Goal: Task Accomplishment & Management: Use online tool/utility

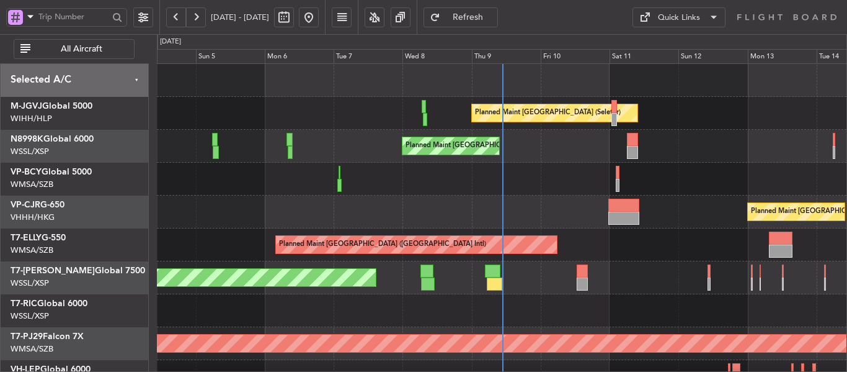
scroll to position [11, 0]
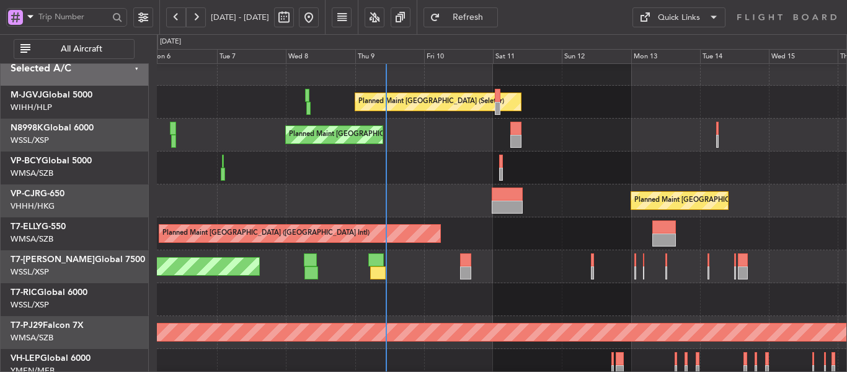
click at [459, 158] on div at bounding box center [502, 167] width 690 height 33
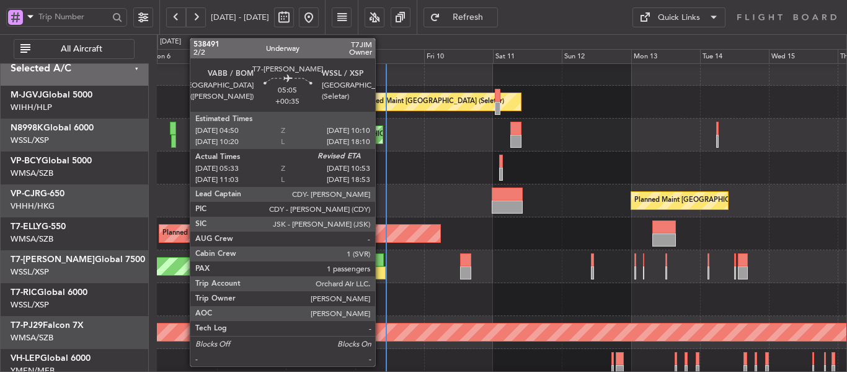
click at [381, 267] on div at bounding box center [378, 272] width 16 height 13
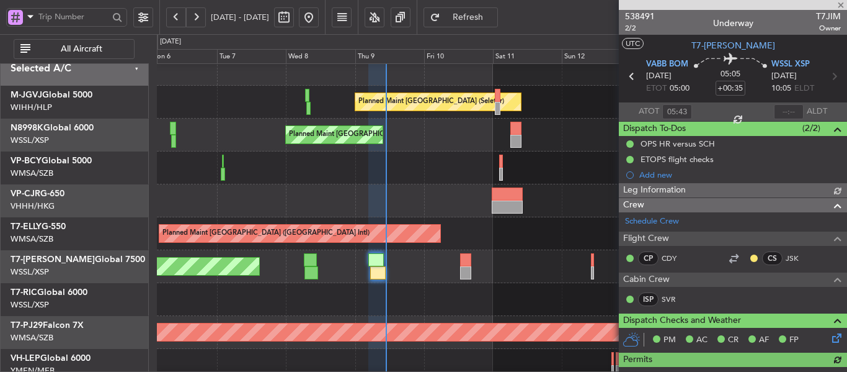
type input "[PERSON_NAME] (LEU)"
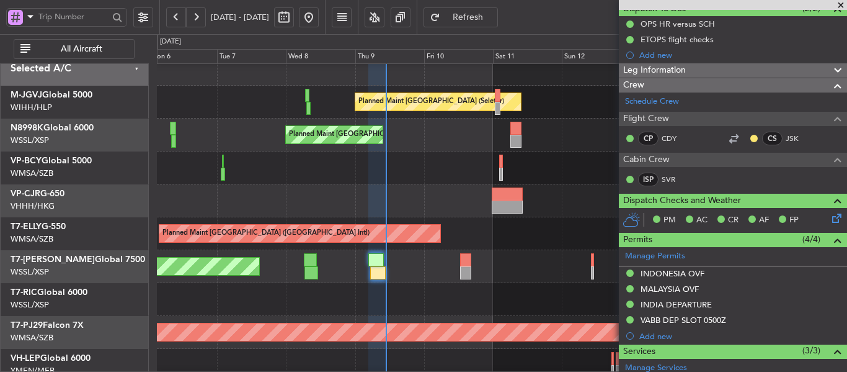
scroll to position [0, 0]
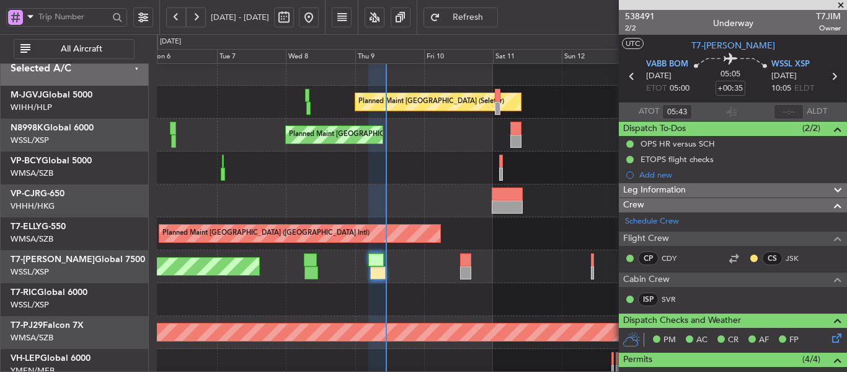
click at [840, 4] on span at bounding box center [841, 5] width 12 height 11
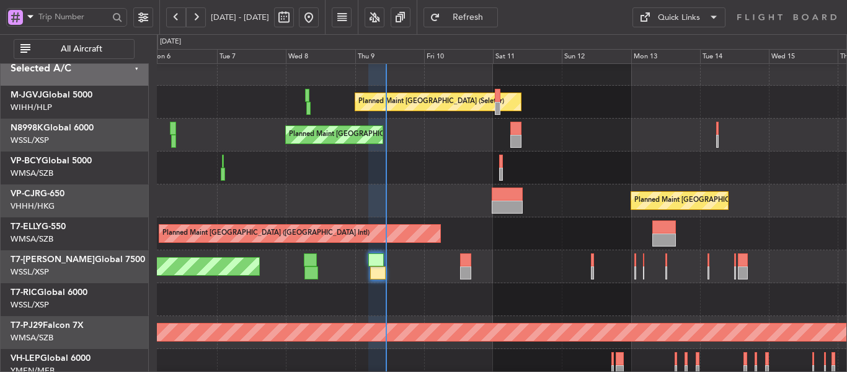
type input "0"
click at [840, 4] on span at bounding box center [841, 5] width 12 height 11
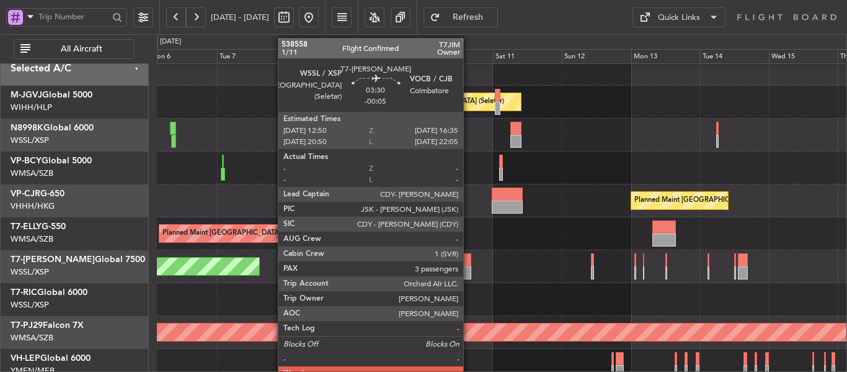
click at [468, 272] on div at bounding box center [465, 272] width 11 height 13
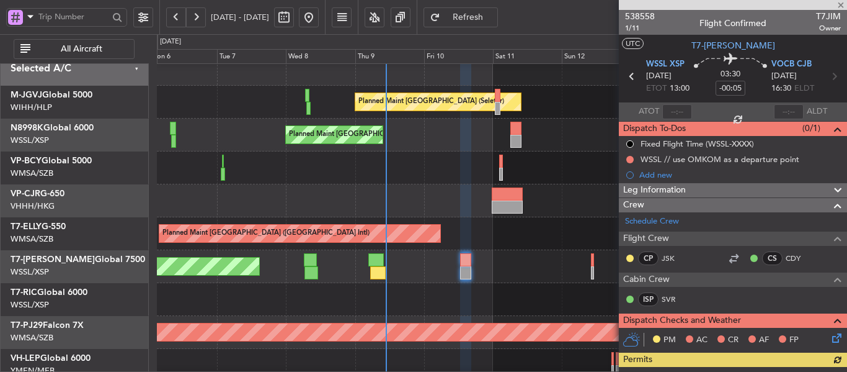
click at [843, 3] on div at bounding box center [733, 5] width 228 height 10
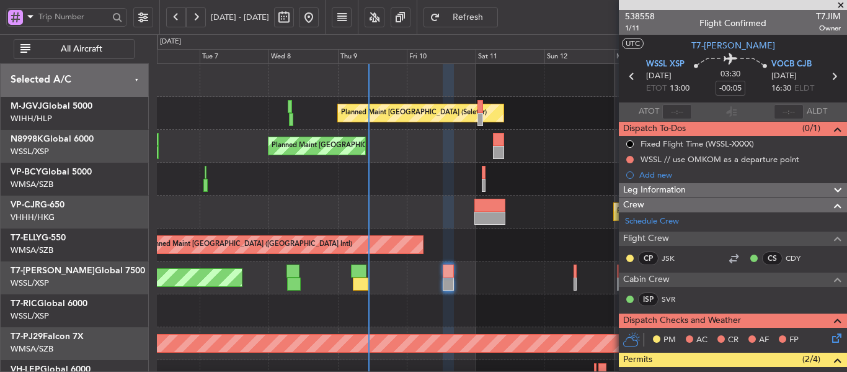
click at [450, 269] on div "Planned Maint [GEOGRAPHIC_DATA] (Seletar) Planned Maint [GEOGRAPHIC_DATA] (Sele…" at bounding box center [502, 277] width 690 height 427
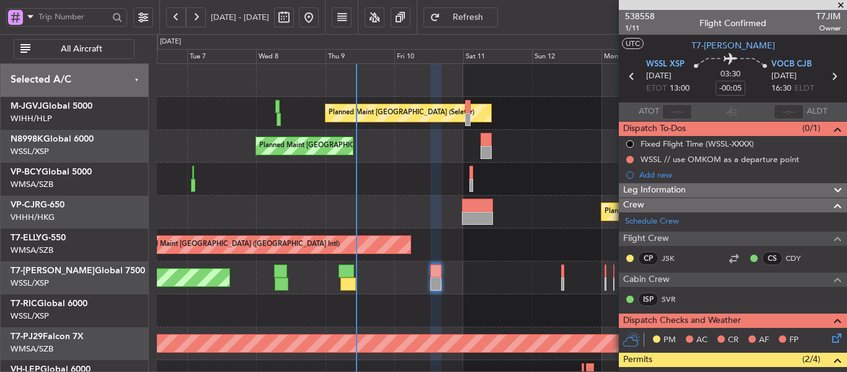
click at [840, 4] on span at bounding box center [841, 5] width 12 height 11
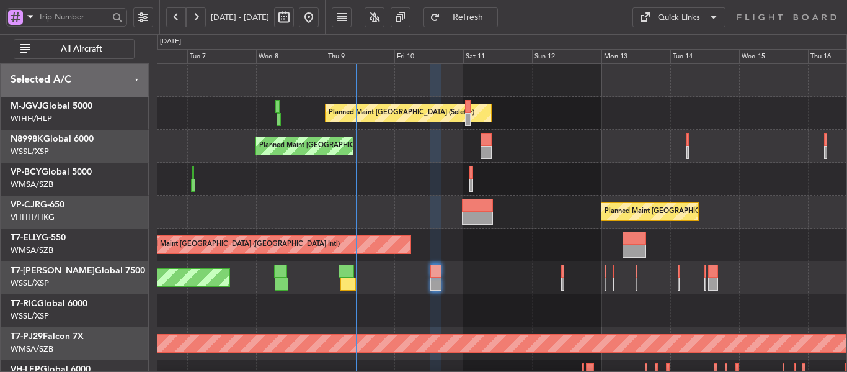
type input "0"
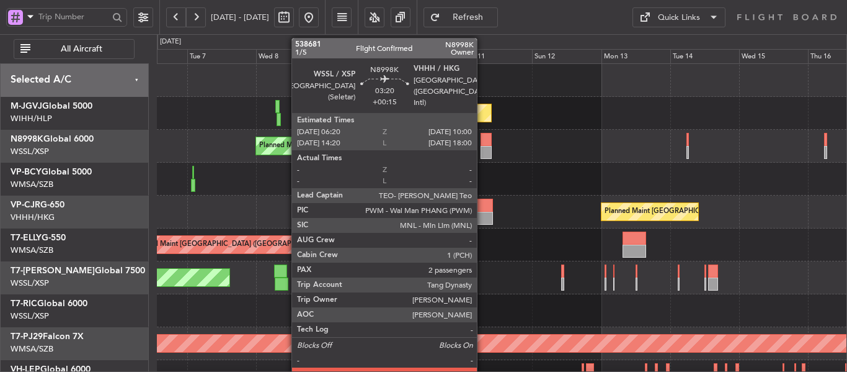
click at [482, 144] on div at bounding box center [486, 139] width 11 height 13
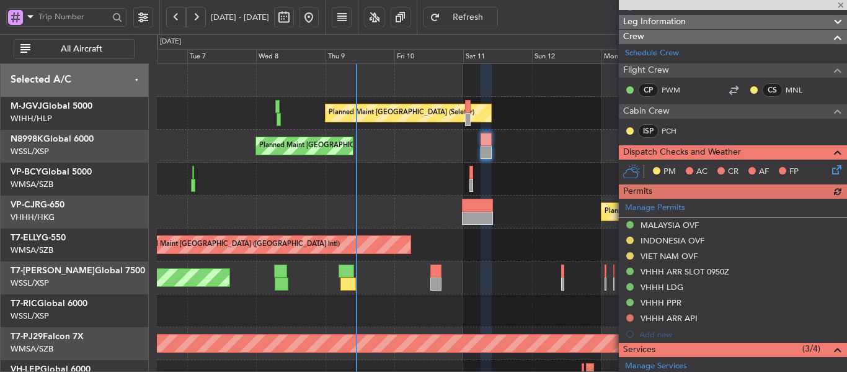
scroll to position [248, 0]
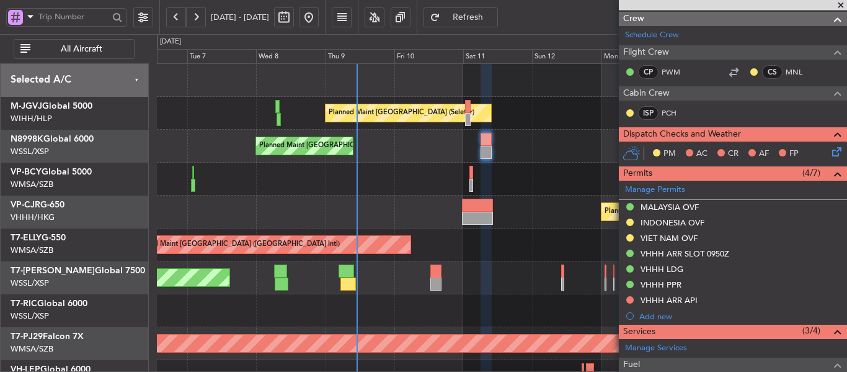
click at [842, 7] on span at bounding box center [841, 5] width 12 height 11
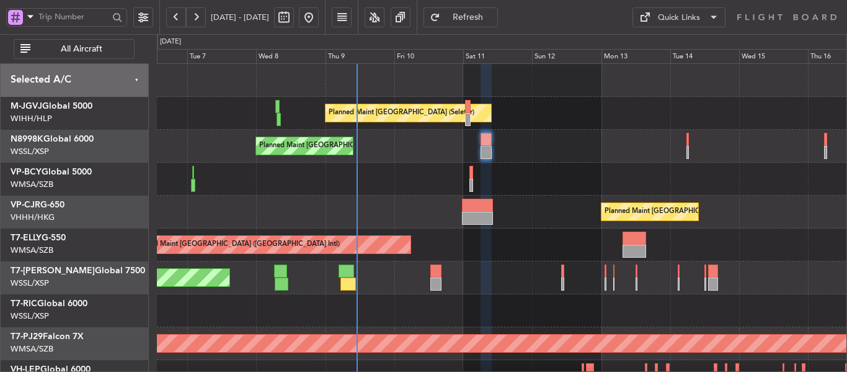
type input "0"
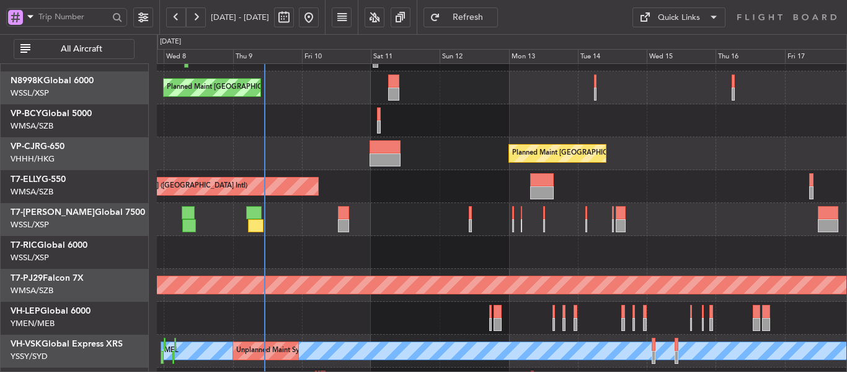
click at [525, 205] on div "Planned Maint [GEOGRAPHIC_DATA] (Seletar)" at bounding box center [502, 219] width 690 height 33
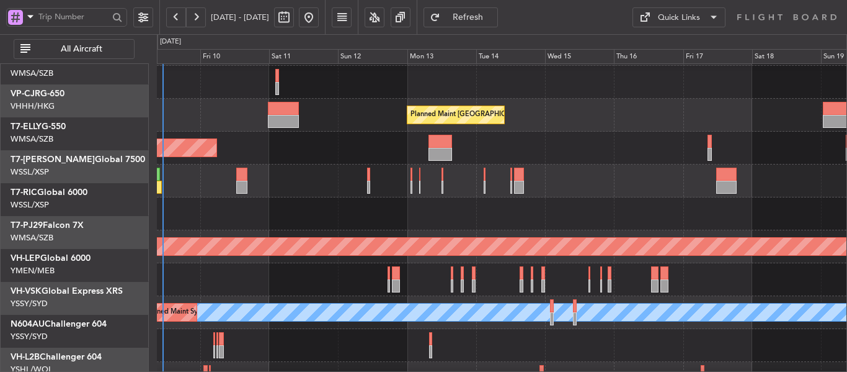
click at [236, 202] on div at bounding box center [502, 213] width 690 height 33
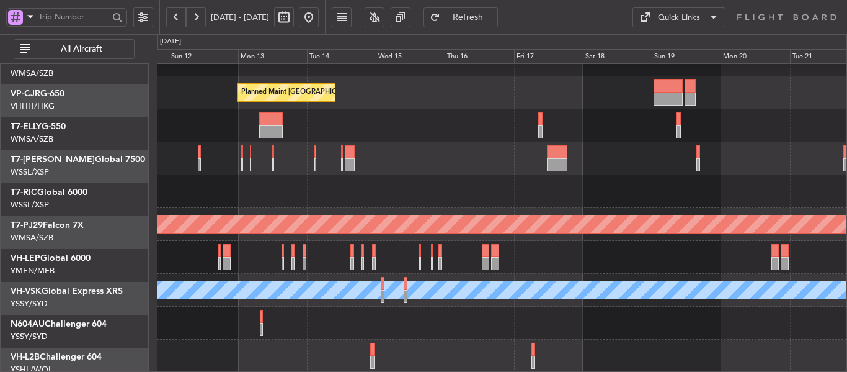
scroll to position [119, 0]
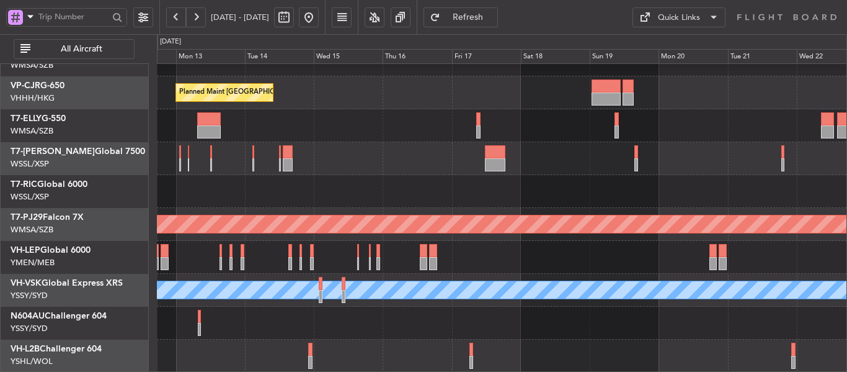
click at [356, 200] on div "Planned Maint [GEOGRAPHIC_DATA] ([GEOGRAPHIC_DATA] Intl) Planned Maint [GEOGRAP…" at bounding box center [502, 158] width 690 height 427
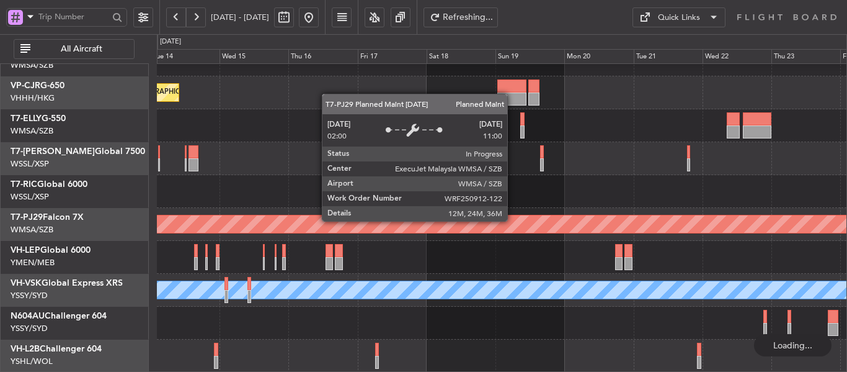
click at [300, 206] on div "Planned Maint [GEOGRAPHIC_DATA] ([GEOGRAPHIC_DATA] Intl) Planned Maint [GEOGRAP…" at bounding box center [502, 158] width 690 height 427
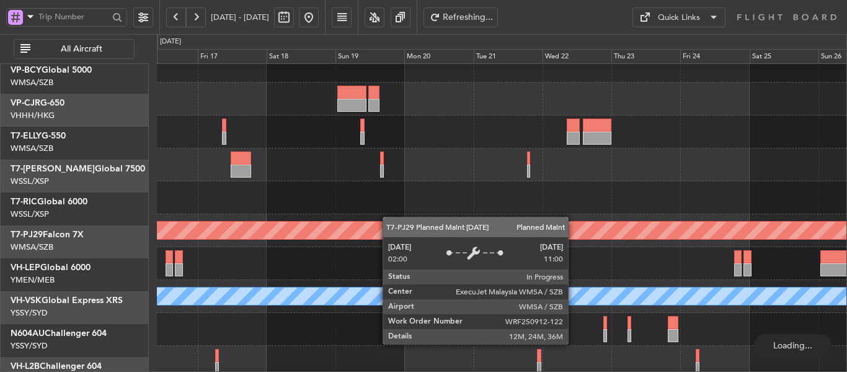
click at [621, 228] on div "Planned Maint [GEOGRAPHIC_DATA] (Sultan [PERSON_NAME] [PERSON_NAME] - Subang)" at bounding box center [502, 230] width 690 height 33
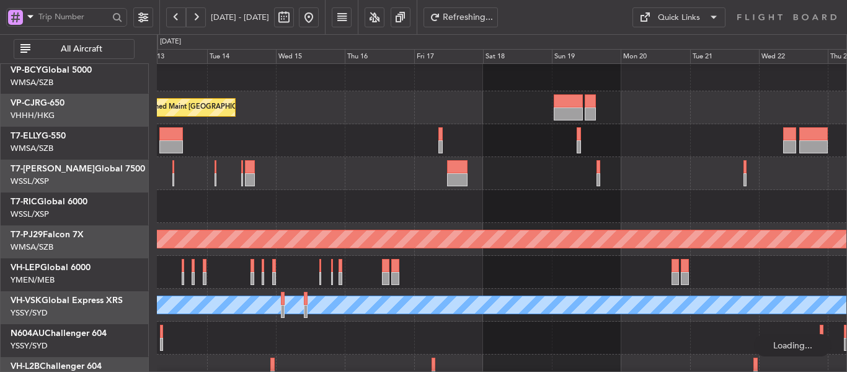
scroll to position [104, 0]
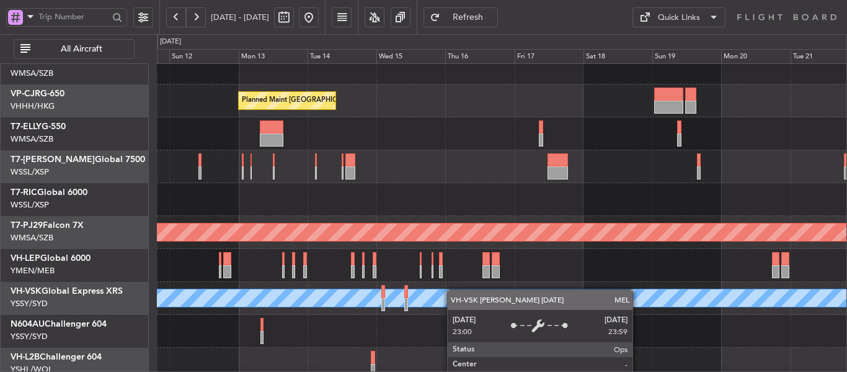
click at [525, 288] on div "MEL" at bounding box center [713, 297] width 1647 height 19
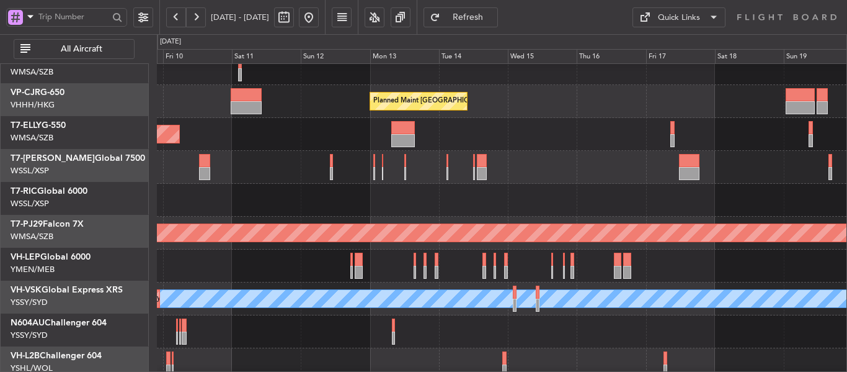
scroll to position [110, 0]
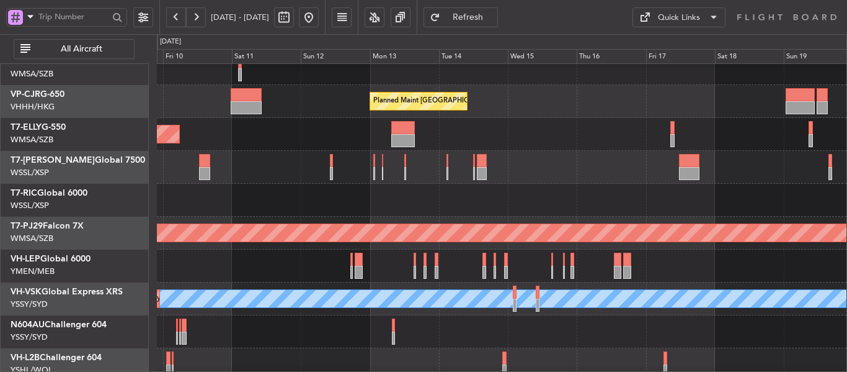
click at [380, 265] on div at bounding box center [502, 265] width 690 height 33
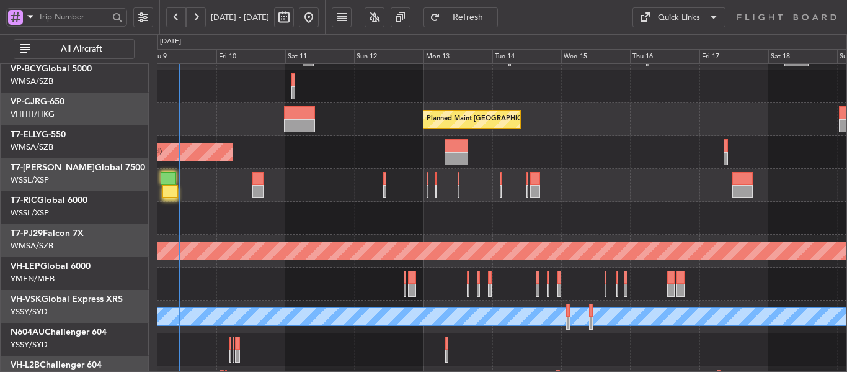
click at [625, 217] on div at bounding box center [502, 218] width 690 height 33
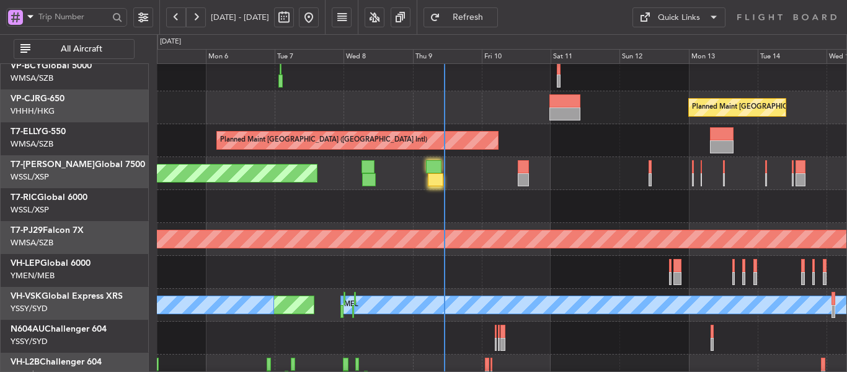
scroll to position [104, 0]
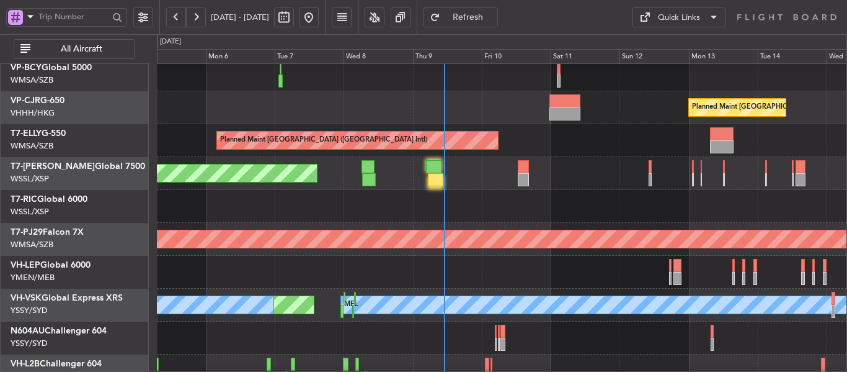
click at [444, 228] on div "Planned Maint [GEOGRAPHIC_DATA] (Sultan [PERSON_NAME] [PERSON_NAME] - Subang)" at bounding box center [502, 239] width 690 height 33
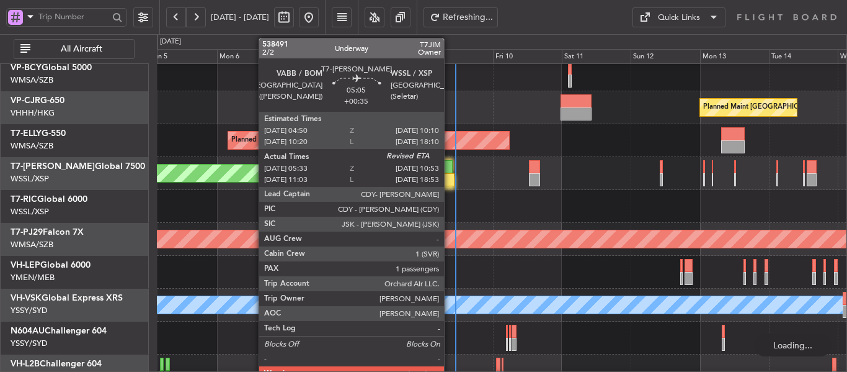
click at [450, 178] on div at bounding box center [447, 179] width 16 height 13
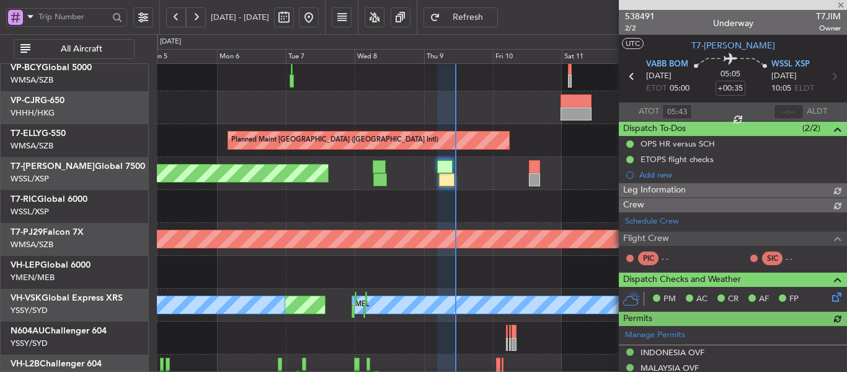
type input "[PERSON_NAME] (LEU)"
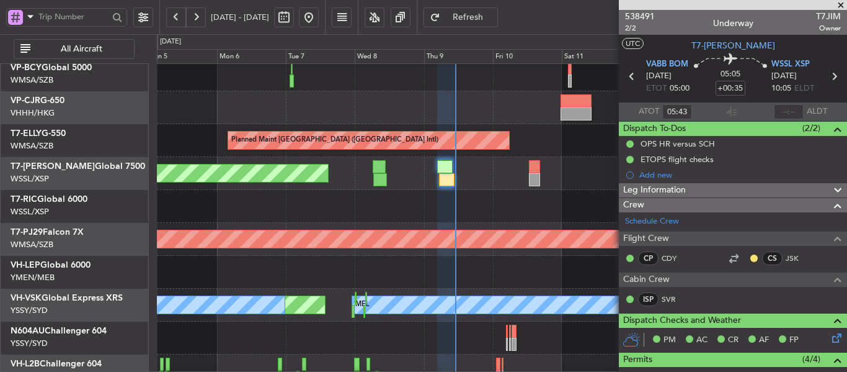
scroll to position [119, 0]
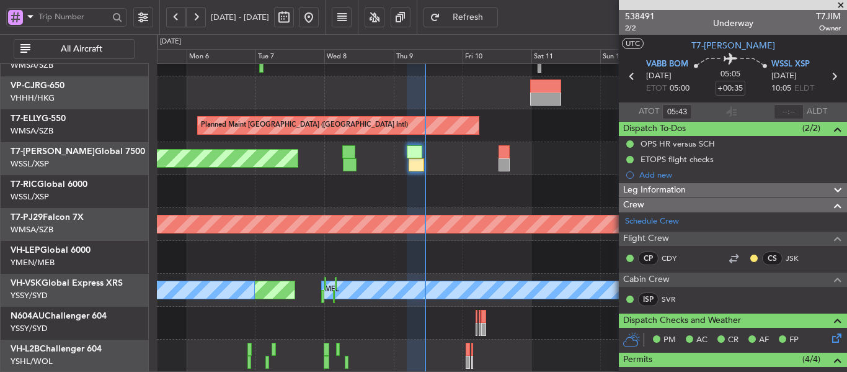
click at [483, 185] on div "Planned Maint [GEOGRAPHIC_DATA] ([GEOGRAPHIC_DATA] Intl) Planned Maint [GEOGRAP…" at bounding box center [502, 158] width 690 height 427
click at [841, 3] on span at bounding box center [841, 5] width 12 height 11
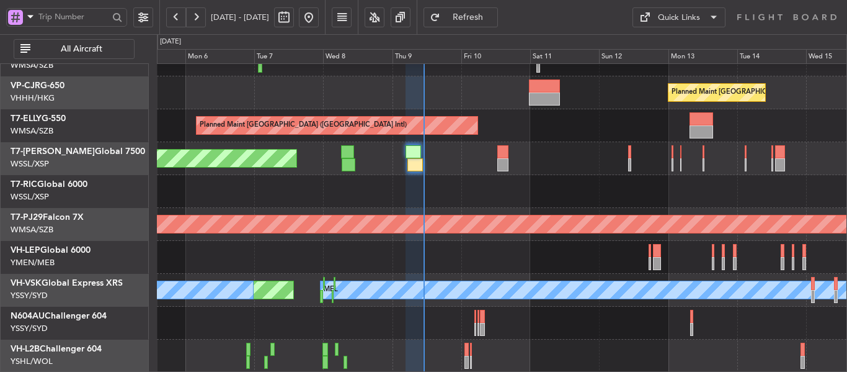
type input "0"
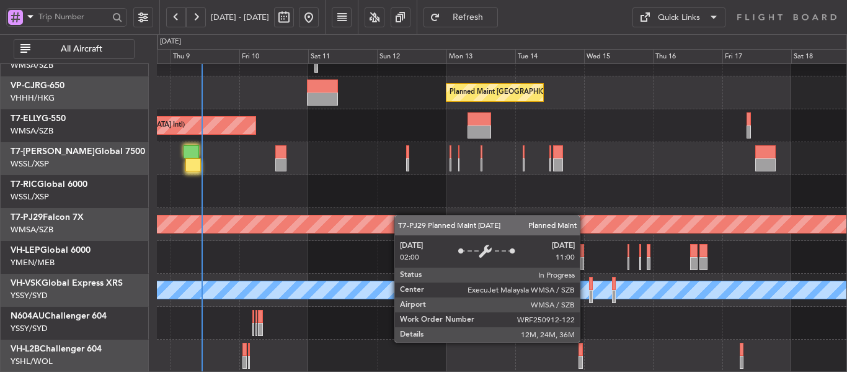
click at [396, 215] on div "Planned Maint [GEOGRAPHIC_DATA] (Sultan [PERSON_NAME] [PERSON_NAME] - Subang)" at bounding box center [502, 223] width 2068 height 17
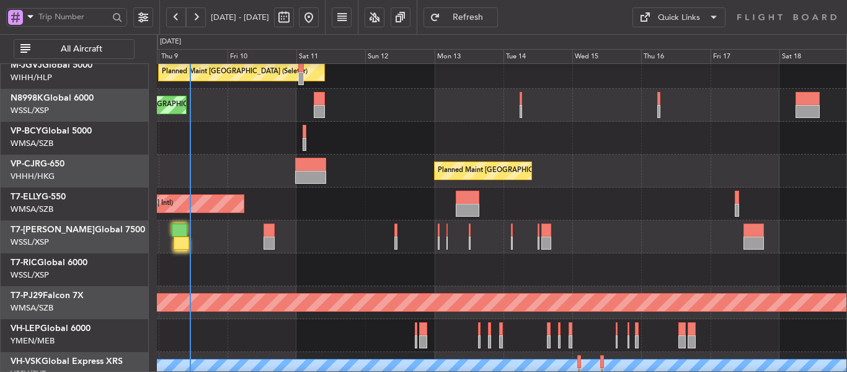
scroll to position [33, 0]
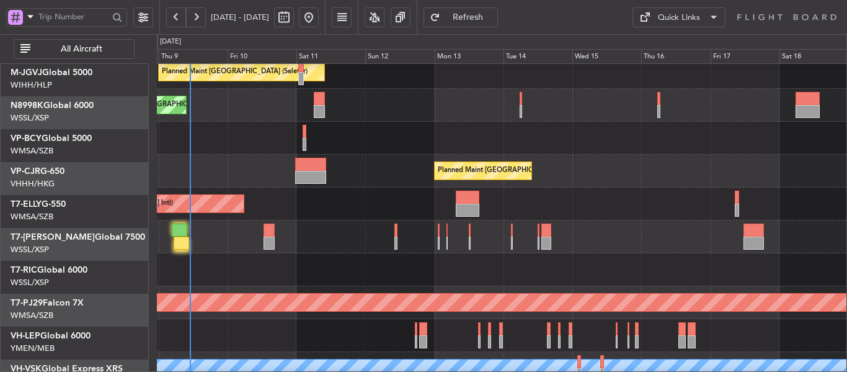
click at [363, 275] on div at bounding box center [502, 269] width 690 height 33
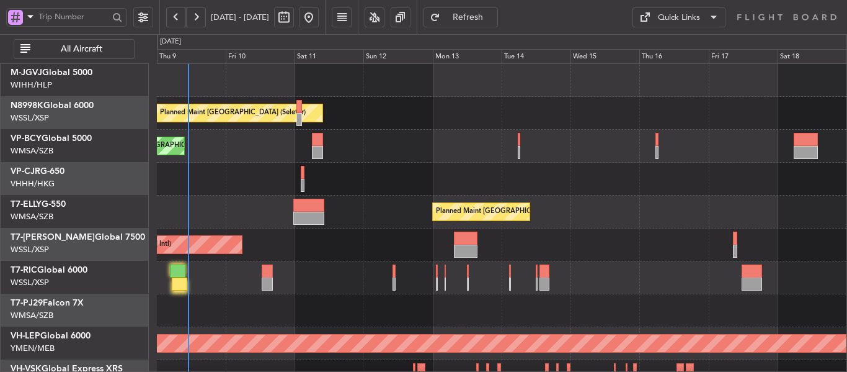
scroll to position [0, 0]
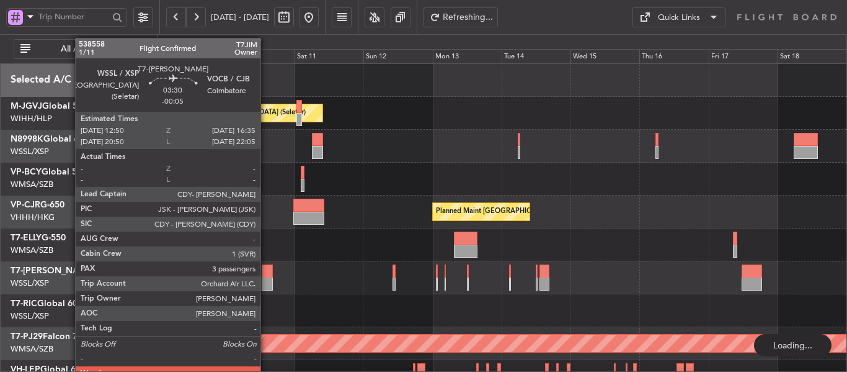
click at [266, 278] on div at bounding box center [267, 283] width 11 height 13
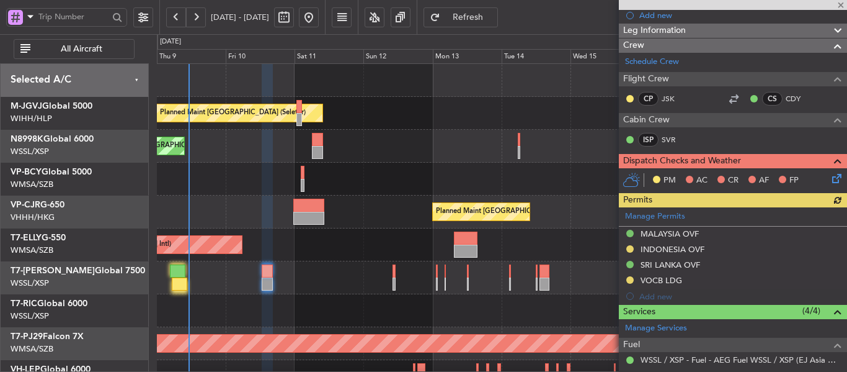
scroll to position [248, 0]
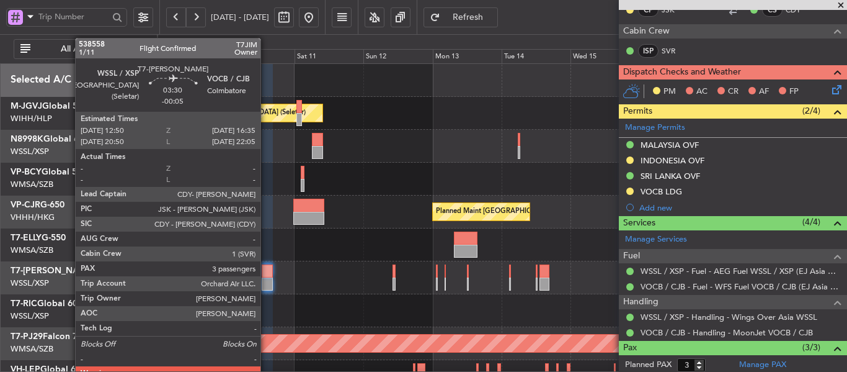
click at [266, 273] on div at bounding box center [267, 270] width 11 height 13
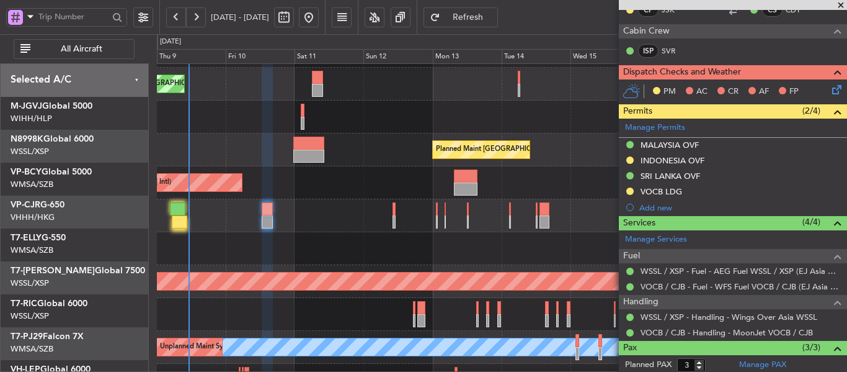
scroll to position [62, 0]
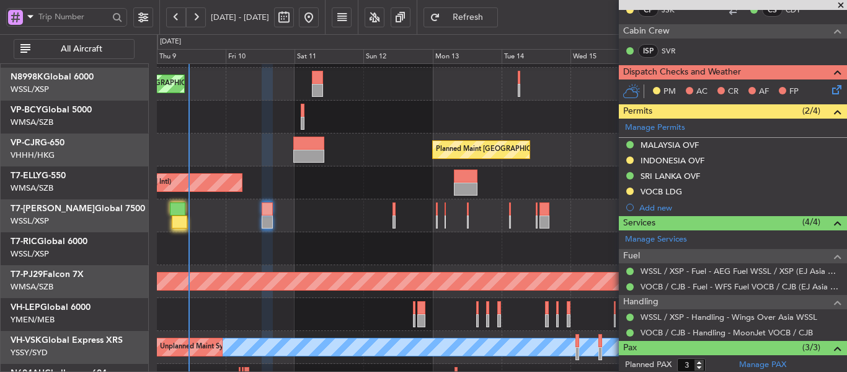
click at [432, 166] on div "Planned Maint [GEOGRAPHIC_DATA] ([GEOGRAPHIC_DATA] Intl)" at bounding box center [502, 149] width 690 height 33
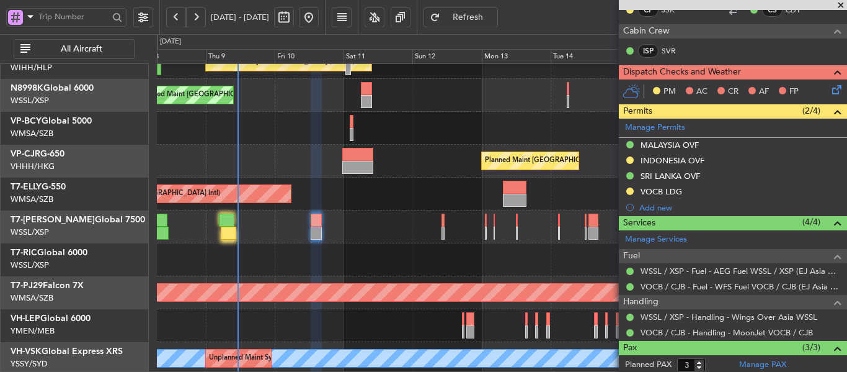
click at [377, 220] on div "Planned Maint [GEOGRAPHIC_DATA] (Seletar)" at bounding box center [502, 226] width 690 height 33
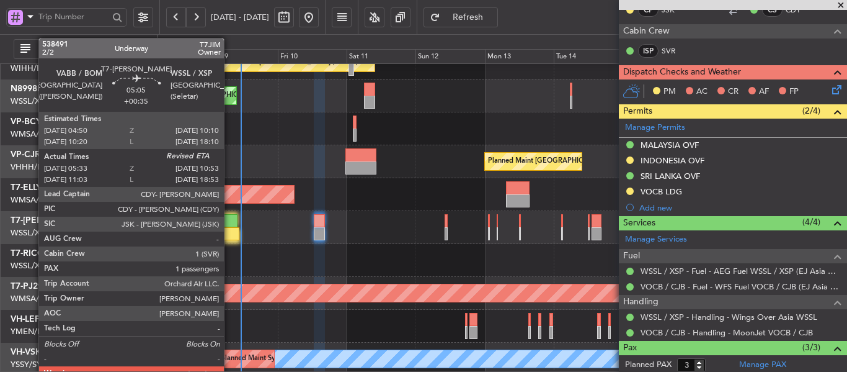
click at [229, 219] on div at bounding box center [230, 220] width 16 height 13
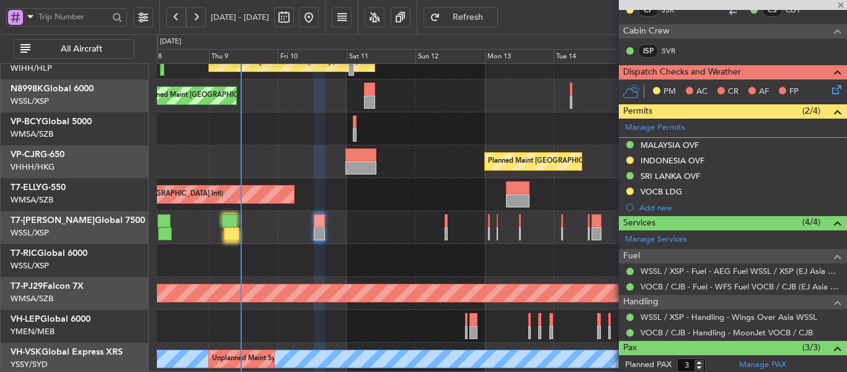
type input "+00:35"
type input "05:43"
type input "1"
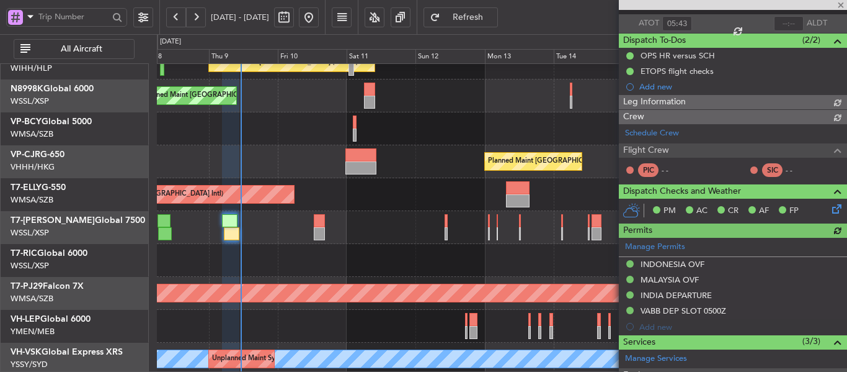
type input "[PERSON_NAME] (LEU)"
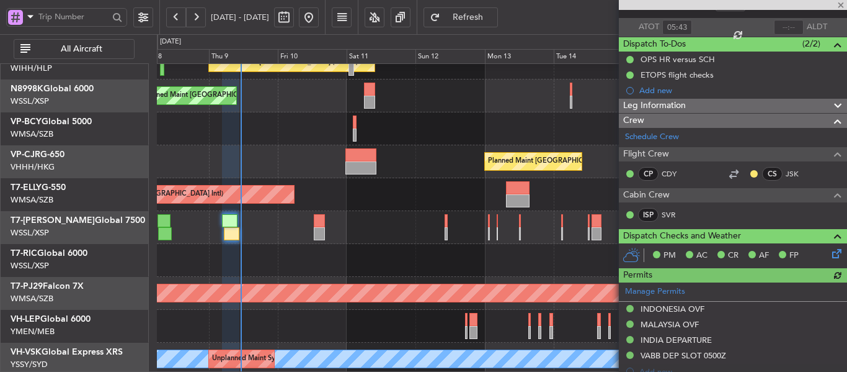
scroll to position [0, 0]
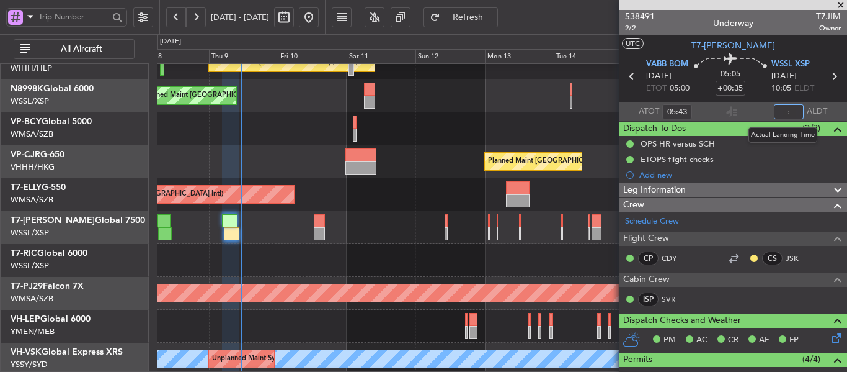
click at [778, 112] on input "text" at bounding box center [789, 111] width 30 height 15
click at [749, 105] on section "ATOT 05:43 1108 ALDT" at bounding box center [733, 111] width 228 height 19
type input "11:08"
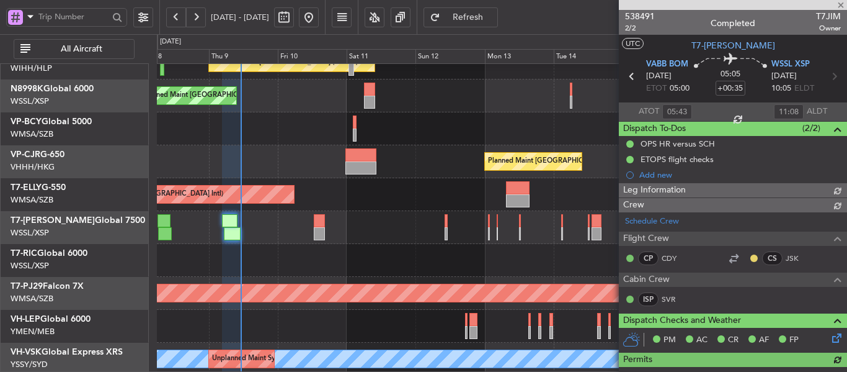
type input "[PERSON_NAME] (LEU)"
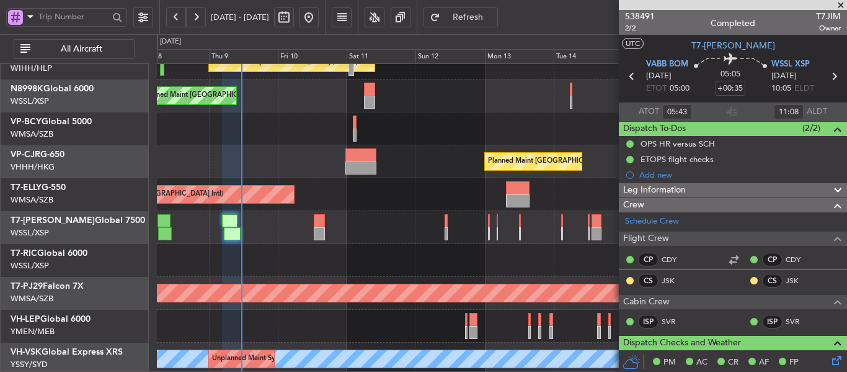
type input "[PERSON_NAME] (LEU)"
